Goal: Task Accomplishment & Management: Manage account settings

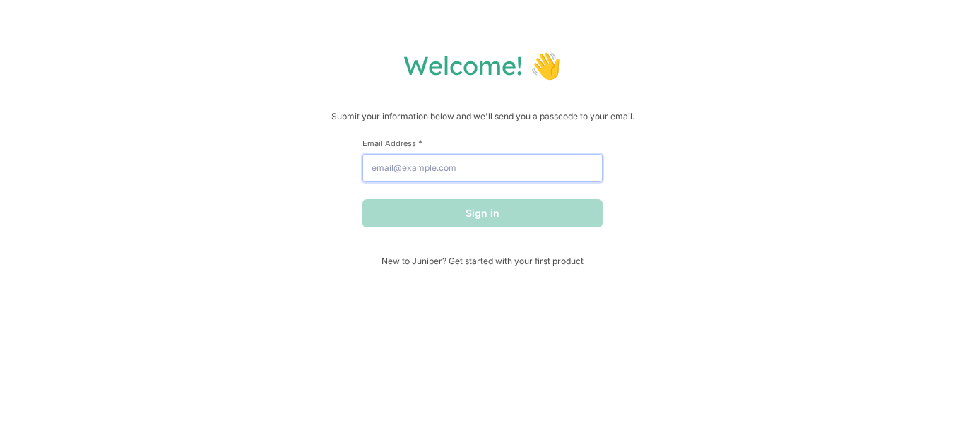
click at [482, 167] on input "Email Address *" at bounding box center [482, 168] width 240 height 28
type input "h"
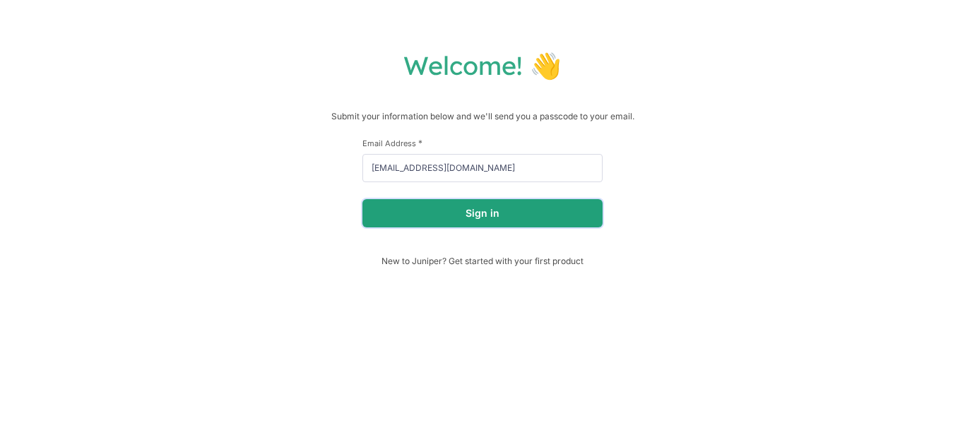
click at [475, 206] on button "Sign in" at bounding box center [482, 213] width 240 height 28
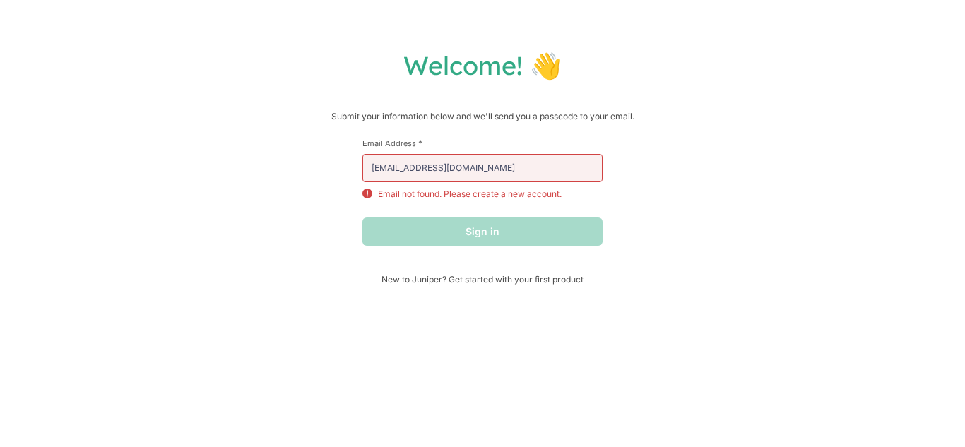
click at [472, 228] on div "Sign in" at bounding box center [482, 232] width 240 height 28
click at [516, 175] on input "[EMAIL_ADDRESS][DOMAIN_NAME]" at bounding box center [482, 168] width 240 height 28
click at [376, 170] on input "[EMAIL_ADDRESS][DOMAIN_NAME]" at bounding box center [482, 168] width 240 height 28
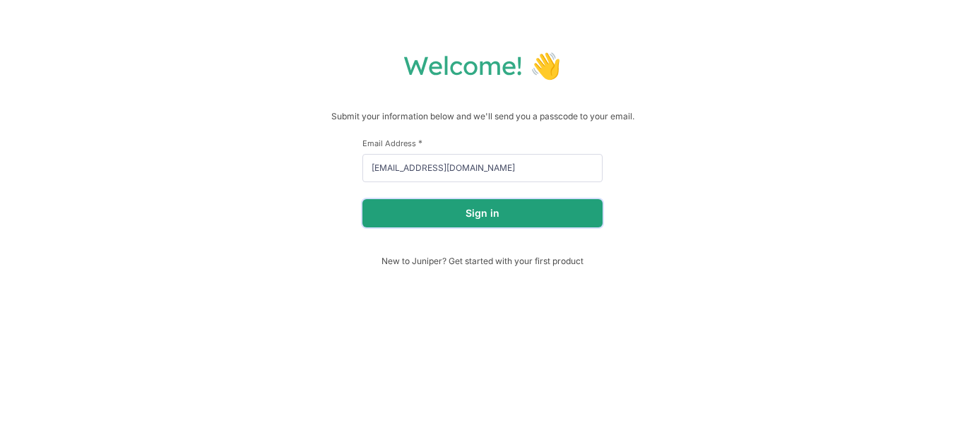
click at [424, 206] on button "Sign in" at bounding box center [482, 213] width 240 height 28
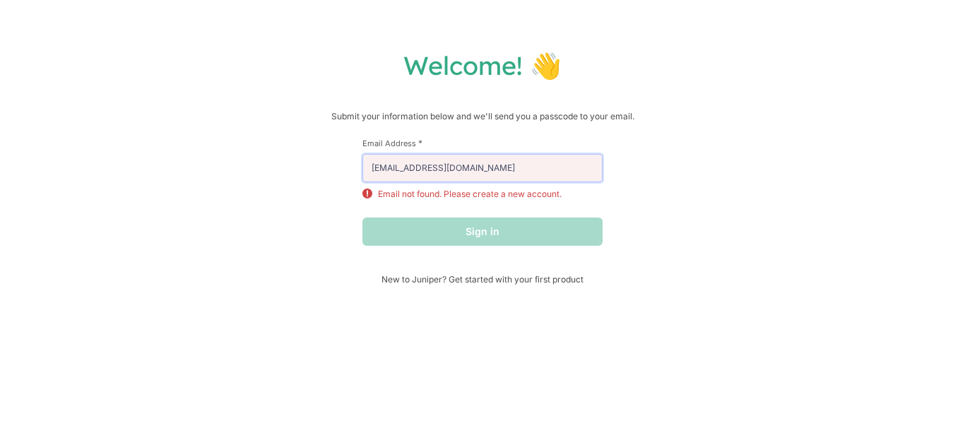
click at [420, 170] on input "[EMAIL_ADDRESS][DOMAIN_NAME]" at bounding box center [482, 168] width 240 height 28
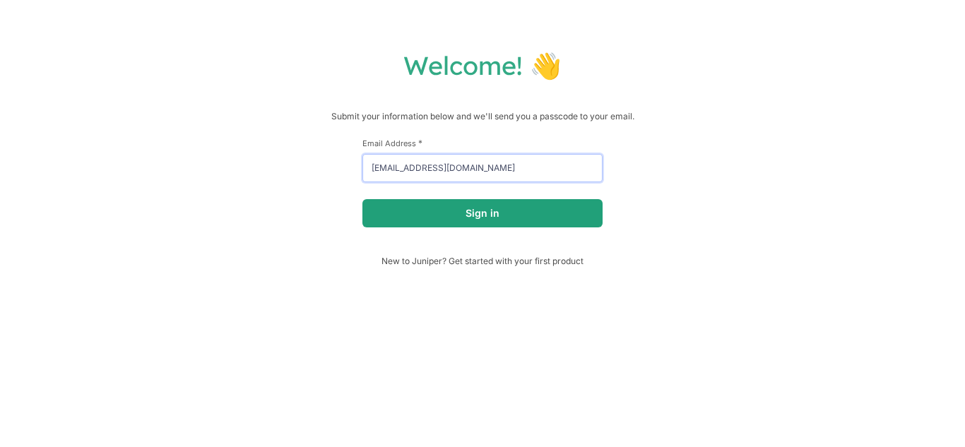
type input "[EMAIL_ADDRESS][DOMAIN_NAME]"
click at [428, 207] on button "Sign in" at bounding box center [482, 213] width 240 height 28
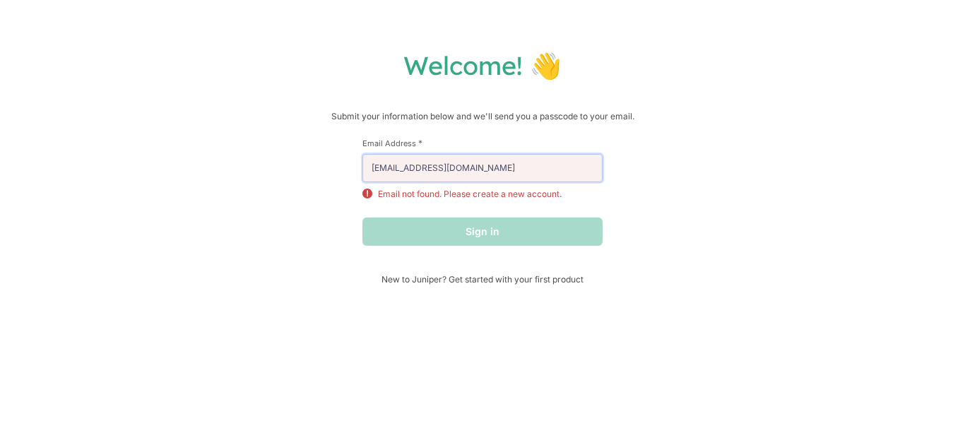
click at [506, 170] on input "[EMAIL_ADDRESS][DOMAIN_NAME]" at bounding box center [482, 168] width 240 height 28
